Goal: Check status: Check status

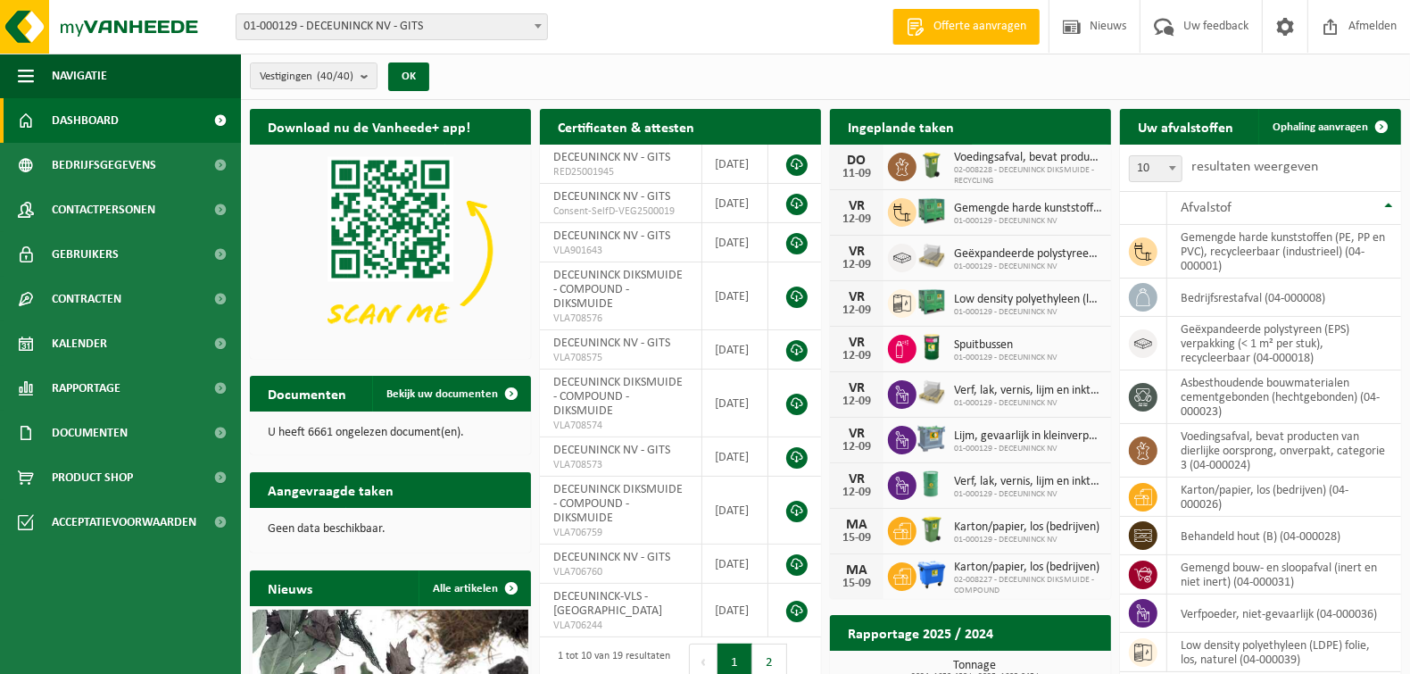
click at [1036, 156] on span "Bekijk uw kalender" at bounding box center [1032, 162] width 92 height 12
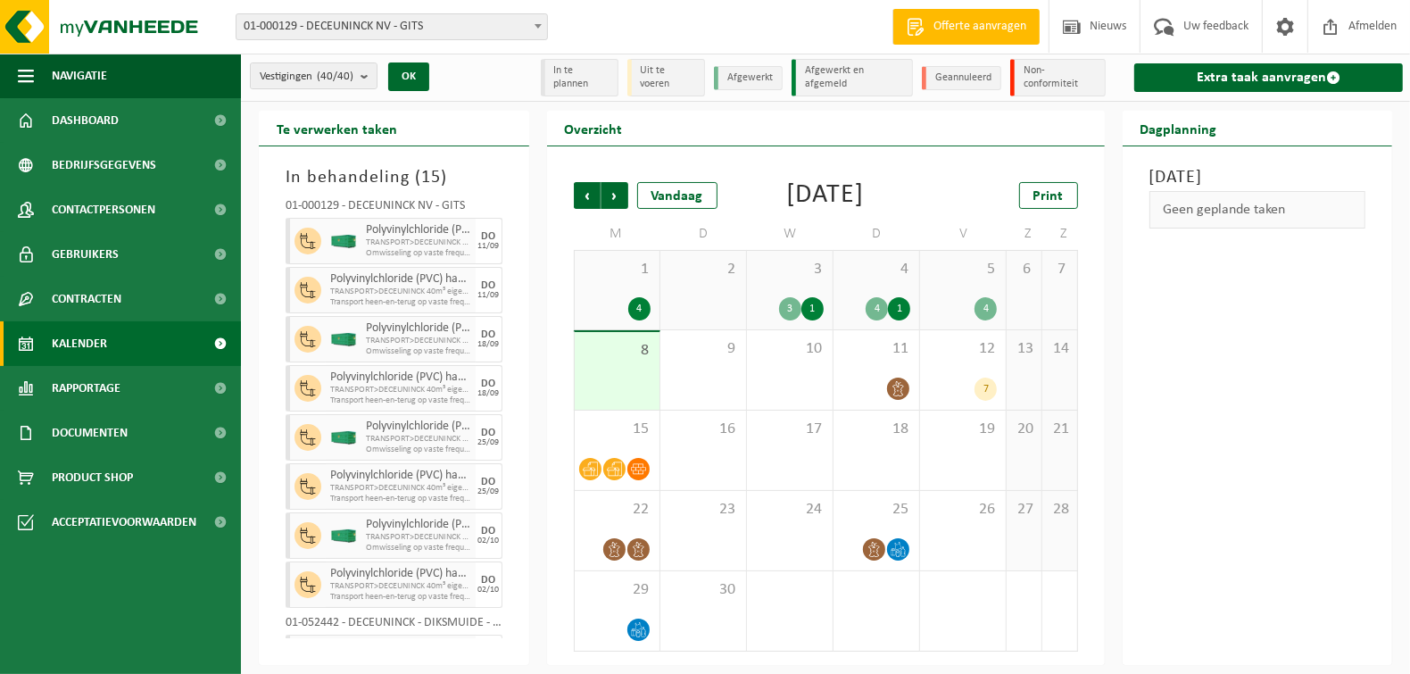
click at [966, 320] on div "4" at bounding box center [963, 308] width 68 height 23
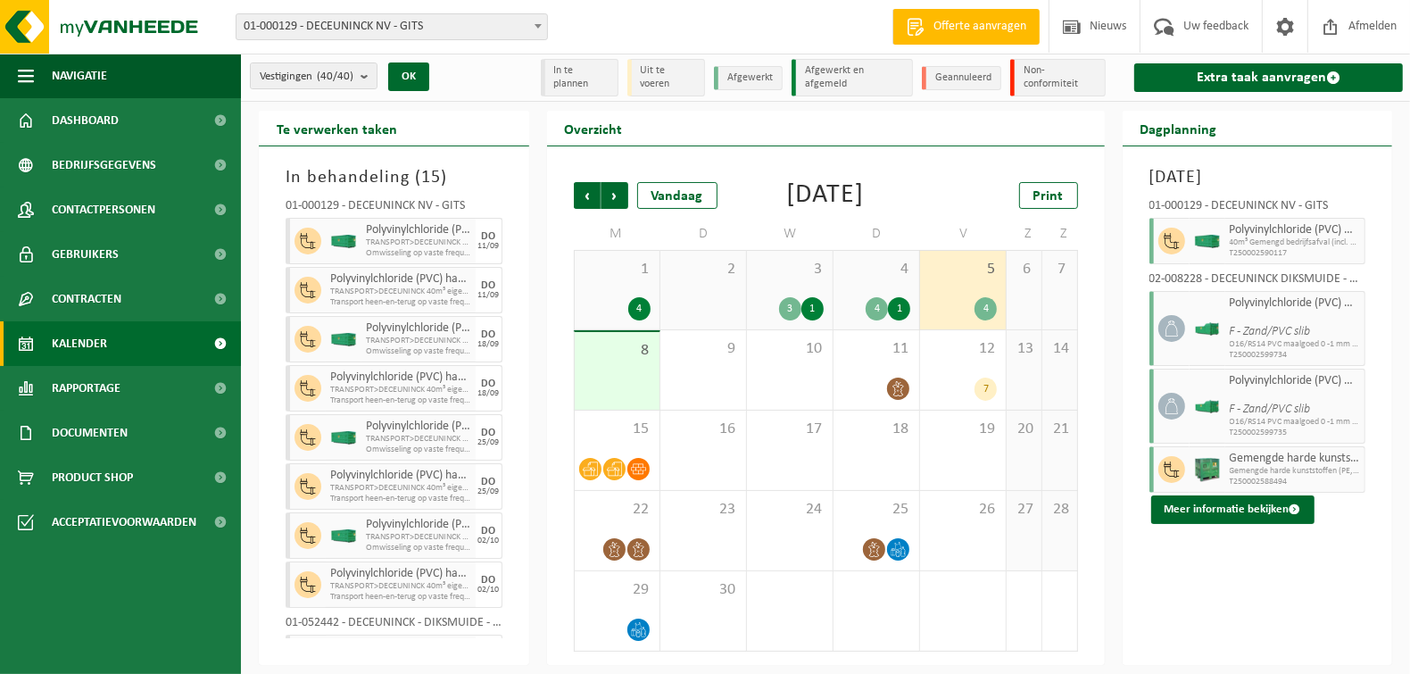
click at [1323, 460] on span "Gemengde harde kunststoffen (PE, PP en PVC), recycleerbaar (industrieel)" at bounding box center [1295, 459] width 131 height 14
click at [634, 477] on div "15" at bounding box center [617, 449] width 85 height 79
